Goal: Task Accomplishment & Management: Use online tool/utility

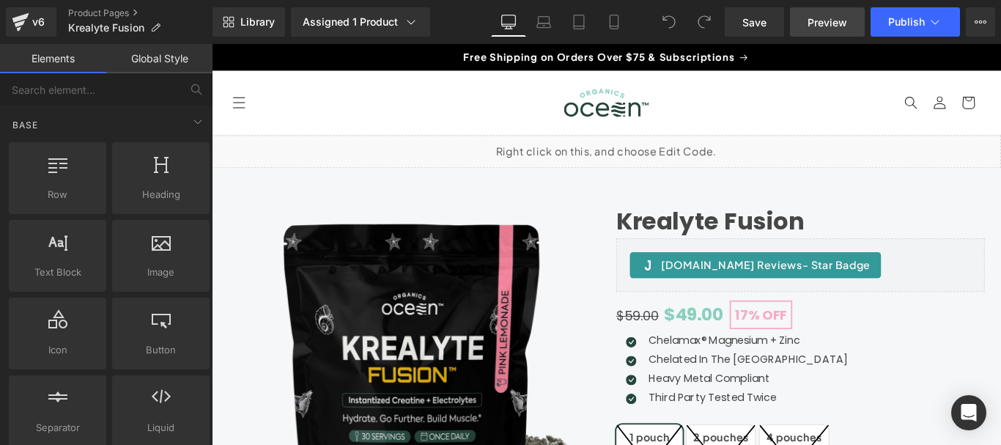
click at [822, 15] on span "Preview" at bounding box center [828, 22] width 40 height 15
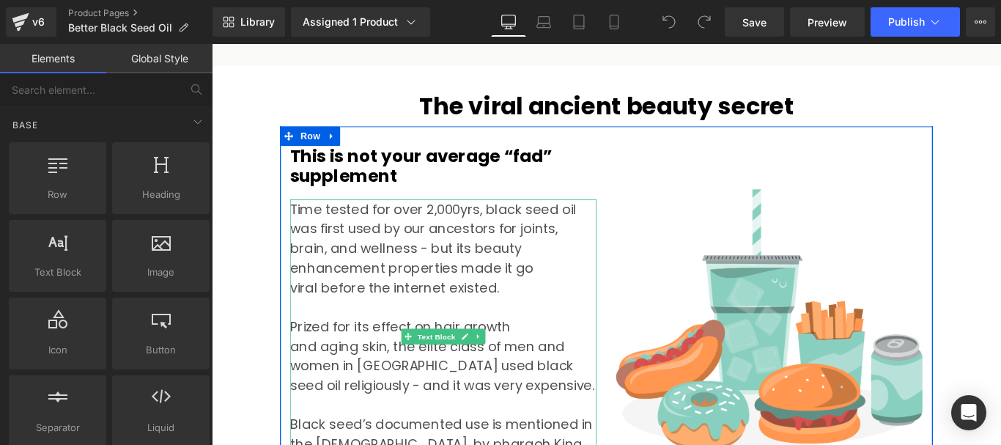
scroll to position [1393, 0]
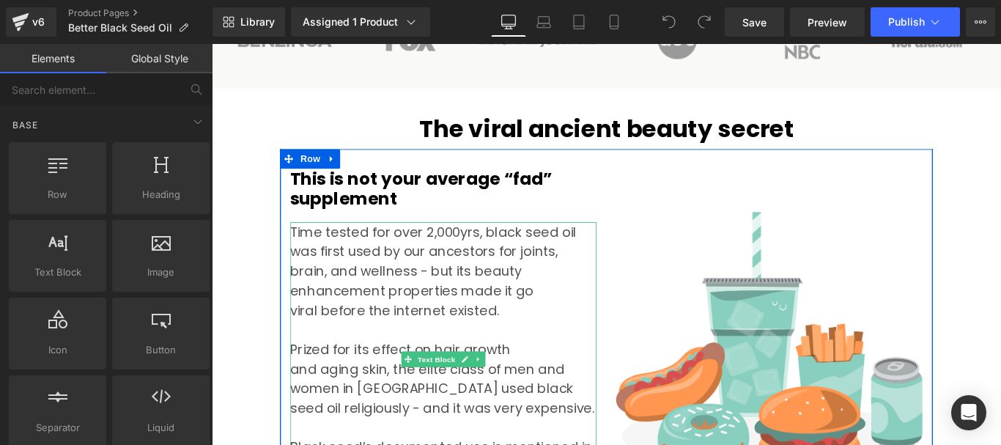
click at [480, 244] on div "Time tested for over 2,000yrs, black seed oil was first used by our ancestors f…" at bounding box center [472, 409] width 345 height 330
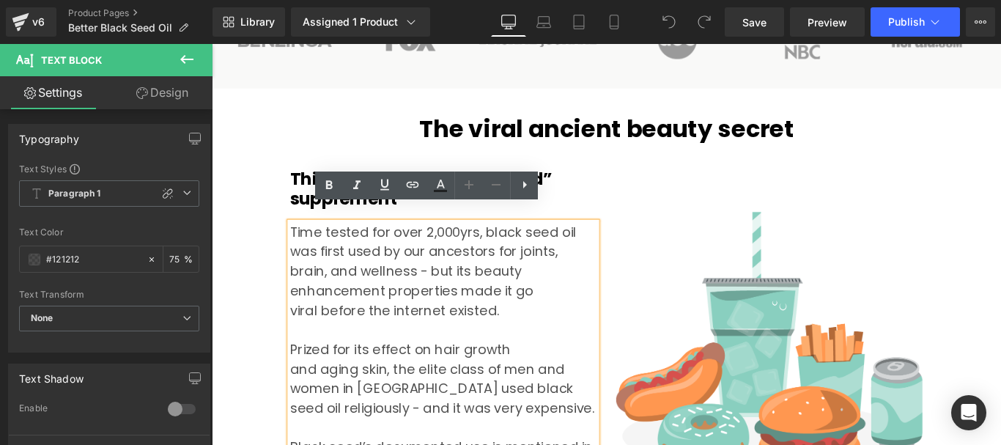
click at [485, 244] on div "Time tested for over 2,000yrs, black seed oil was first used by our ancestors f…" at bounding box center [472, 409] width 345 height 330
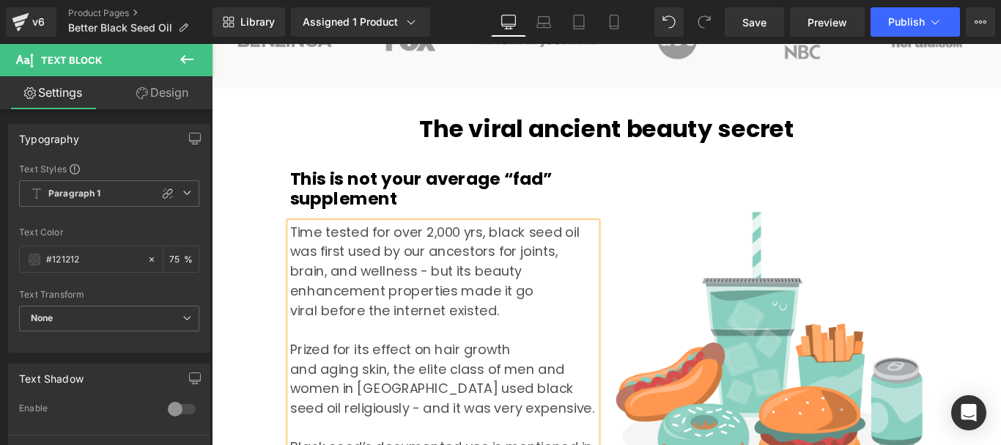
click at [559, 354] on div "To enrich screen reader interactions, please activate Accessibility in Grammarl…" at bounding box center [472, 365] width 345 height 22
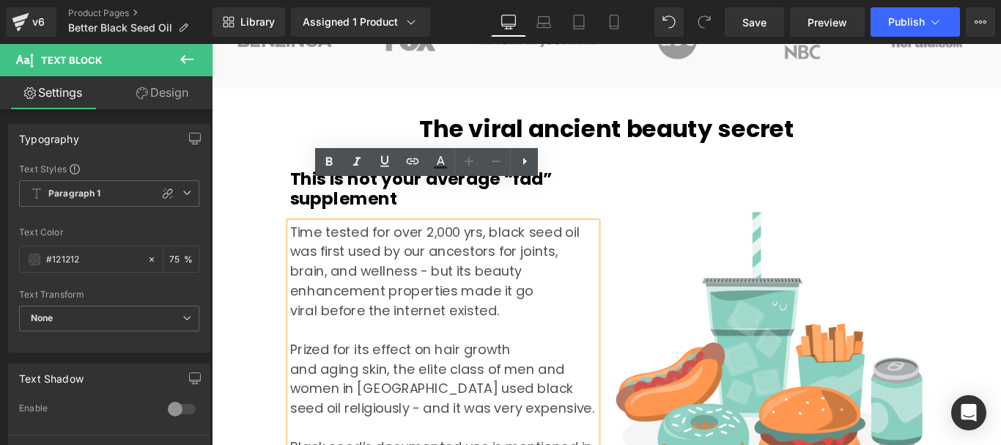
scroll to position [1466, 0]
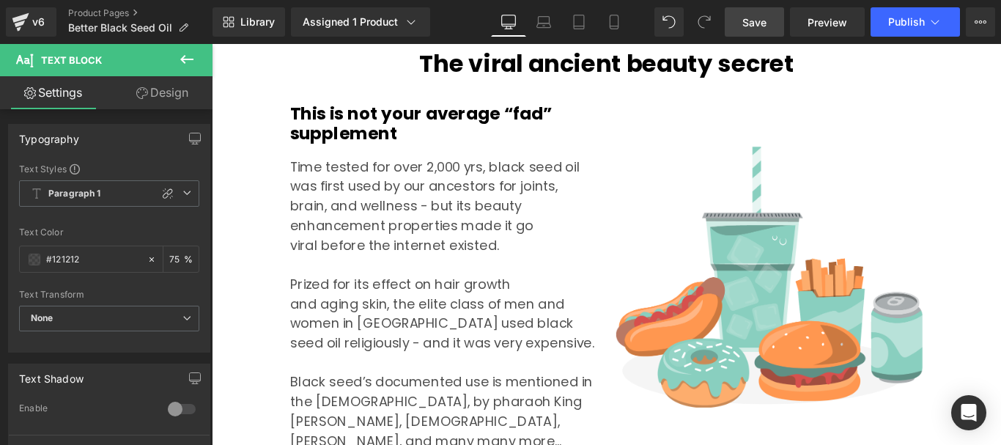
click at [765, 22] on span "Save" at bounding box center [755, 22] width 24 height 15
click at [834, 22] on span "Preview" at bounding box center [828, 22] width 40 height 15
